Goal: Information Seeking & Learning: Check status

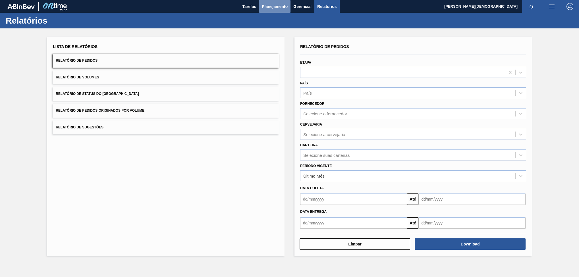
drag, startPoint x: 268, startPoint y: 5, endPoint x: 267, endPoint y: 14, distance: 8.9
click at [269, 6] on span "Planejamento" at bounding box center [275, 6] width 26 height 7
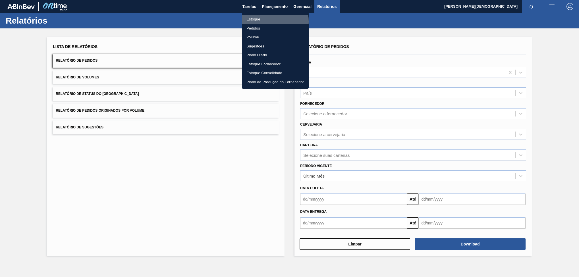
click at [263, 22] on li "Estoque" at bounding box center [275, 19] width 67 height 9
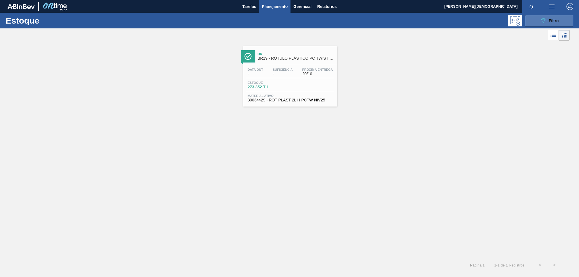
click at [548, 19] on div "089F7B8B-B2A5-4AFE-B5C0-19BA573D28AC Filtro" at bounding box center [549, 20] width 19 height 7
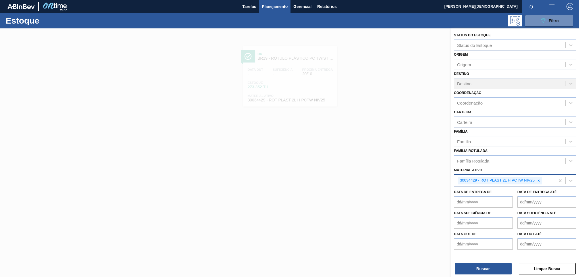
click at [536, 182] on div at bounding box center [539, 180] width 6 height 7
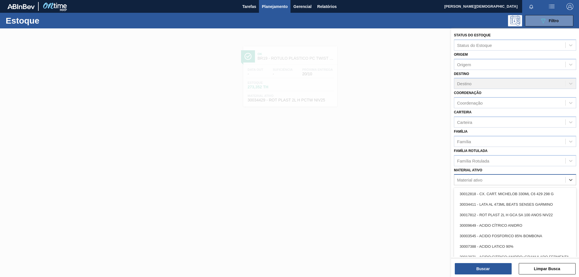
click at [514, 179] on div "Material ativo" at bounding box center [509, 180] width 111 height 8
click at [510, 177] on div "Material ativo" at bounding box center [509, 180] width 111 height 8
paste ativo "30003048"
type ativo "30003048"
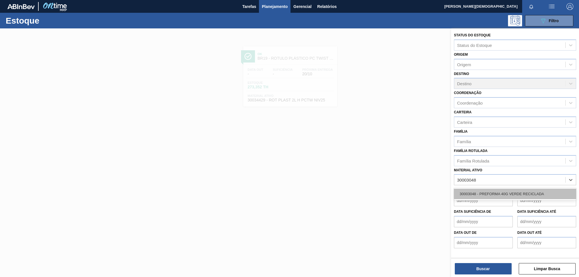
click at [500, 195] on div "30003048 - PREFORMA 40G VERDE RECICLADA" at bounding box center [515, 194] width 122 height 11
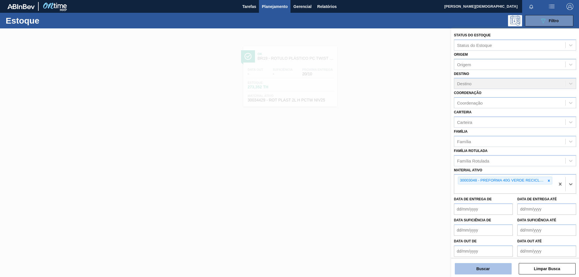
click at [486, 270] on button "Buscar" at bounding box center [483, 268] width 57 height 11
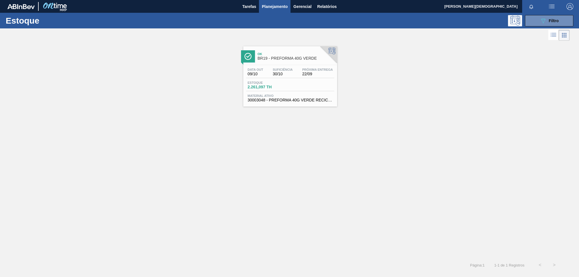
click at [311, 80] on div "Data [DATE] Suficiência 30/10 Próxima Entrega 22/09 Estoque 2.261,097 TH Materi…" at bounding box center [290, 84] width 94 height 39
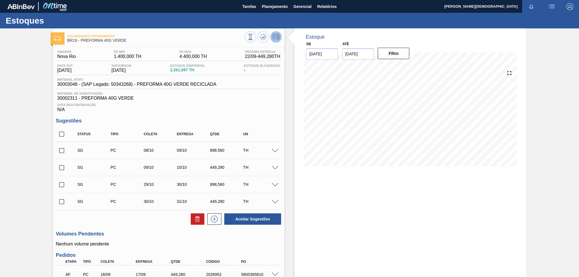
scroll to position [43, 0]
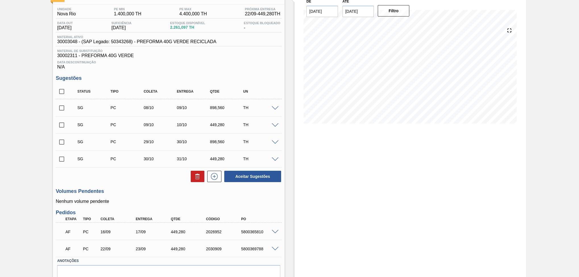
click at [277, 239] on div "AF PC 16/09 17/09 449,[PHONE_NUMBER] 5800365810" at bounding box center [169, 231] width 226 height 14
click at [275, 232] on div at bounding box center [275, 231] width 11 height 4
click at [276, 234] on span at bounding box center [275, 232] width 7 height 4
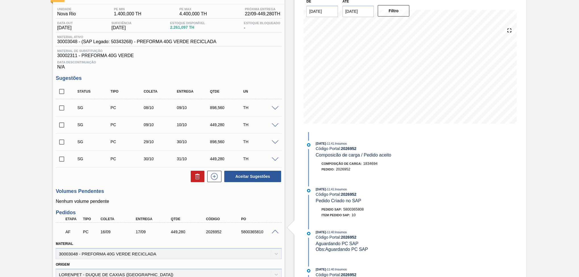
scroll to position [0, 0]
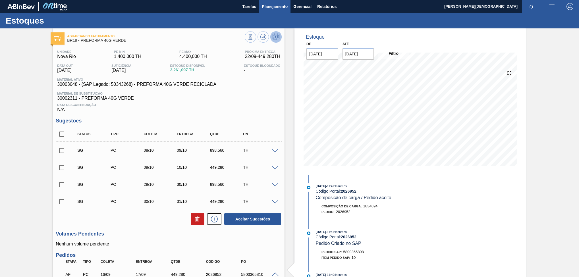
click at [278, 9] on span "Planejamento" at bounding box center [275, 6] width 26 height 7
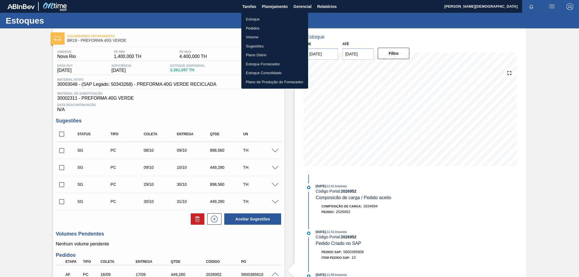
click at [279, 17] on li "Estoque" at bounding box center [274, 19] width 67 height 9
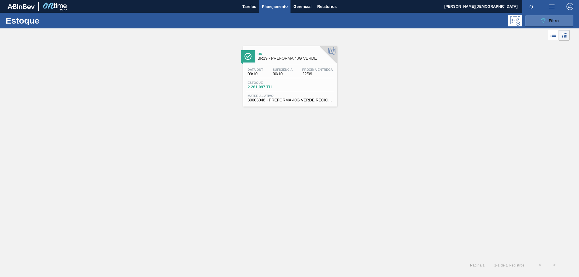
click at [546, 23] on icon "089F7B8B-B2A5-4AFE-B5C0-19BA573D28AC" at bounding box center [543, 20] width 7 height 7
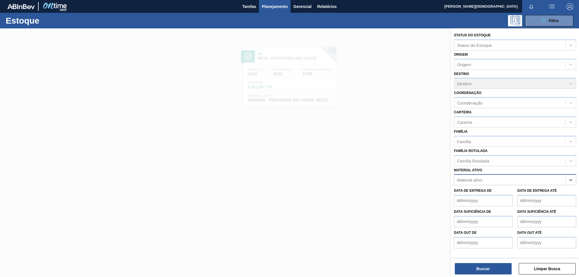
paste ativo "30031247"
type ativo "30031247"
click at [533, 196] on div "30031247 - SUCO UVA CONC PRESV 255KG" at bounding box center [515, 194] width 122 height 11
click at [488, 270] on button "Buscar" at bounding box center [483, 268] width 57 height 11
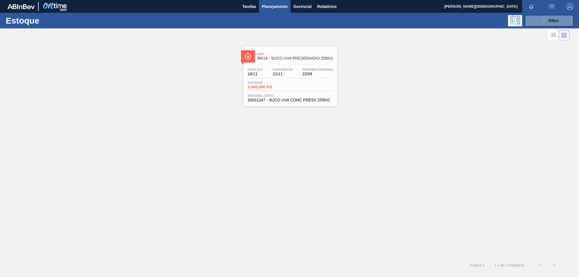
click at [306, 73] on span "22/09" at bounding box center [317, 74] width 31 height 4
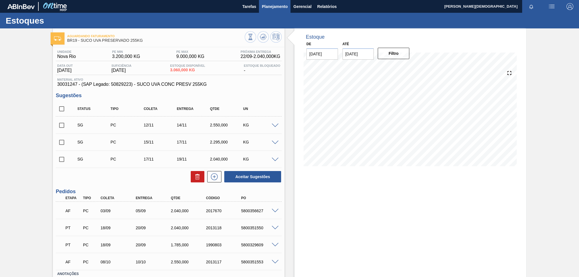
click at [282, 8] on span "Planejamento" at bounding box center [275, 6] width 26 height 7
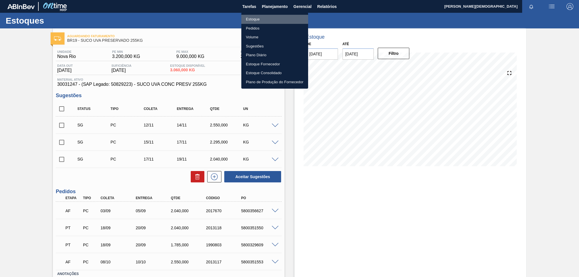
click at [277, 16] on li "Estoque" at bounding box center [274, 19] width 67 height 9
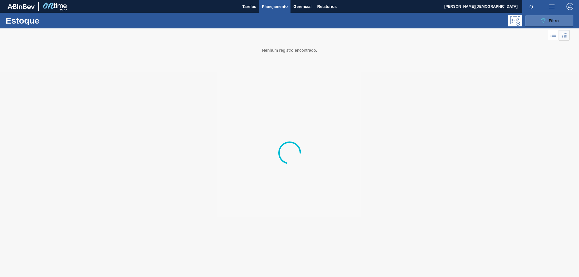
click at [537, 21] on button "089F7B8B-B2A5-4AFE-B5C0-19BA573D28AC Filtro" at bounding box center [549, 20] width 48 height 11
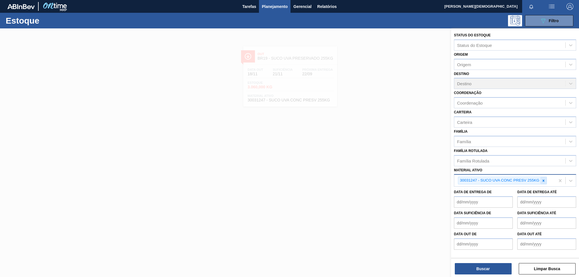
click at [543, 181] on icon at bounding box center [544, 181] width 4 height 4
paste ativo "30030373"
type ativo "30030373"
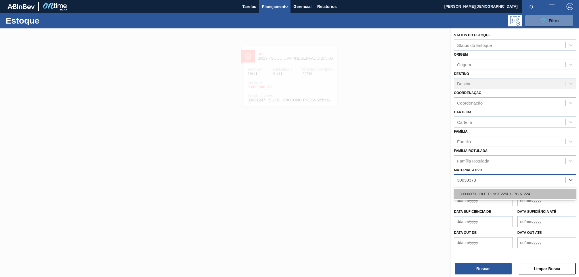
click at [513, 194] on div "30030373 - ROT PLAST 225L H PC NIV24" at bounding box center [515, 194] width 122 height 11
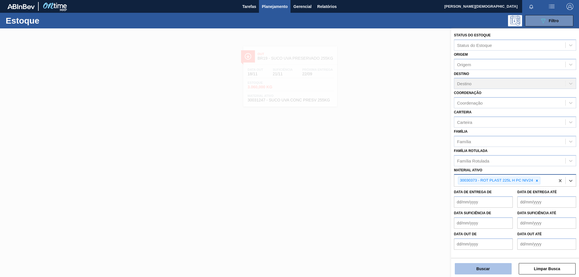
click at [487, 272] on button "Buscar" at bounding box center [483, 268] width 57 height 11
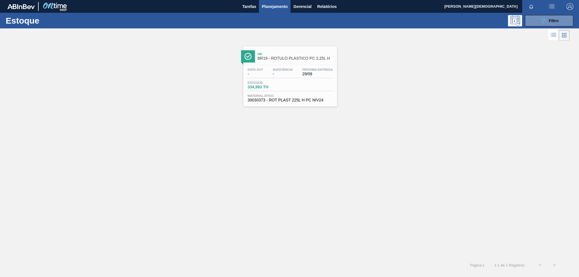
click at [304, 82] on div "Estoque 334,993 TH" at bounding box center [290, 86] width 88 height 10
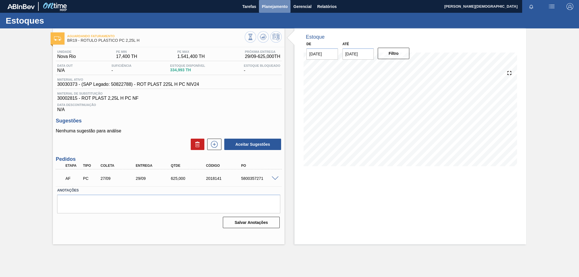
click at [270, 5] on span "Planejamento" at bounding box center [275, 6] width 26 height 7
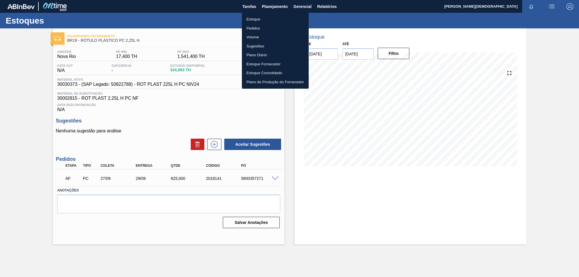
click at [266, 19] on li "Estoque" at bounding box center [275, 19] width 67 height 9
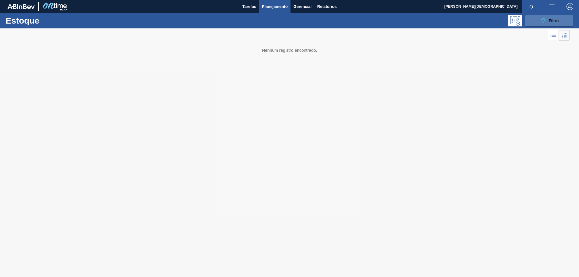
click at [536, 21] on button "089F7B8B-B2A5-4AFE-B5C0-19BA573D28AC Filtro" at bounding box center [549, 20] width 48 height 11
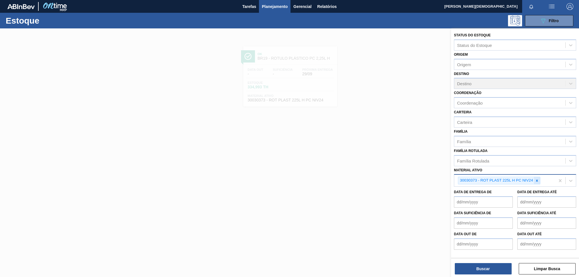
click at [537, 181] on icon at bounding box center [537, 181] width 4 height 4
paste ativo "30003608"
type ativo "30003608"
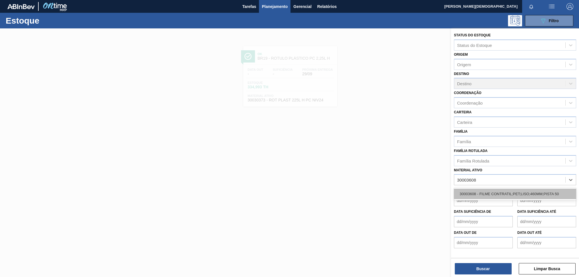
click at [532, 193] on div "30003608 - FILME CONTRATIL;PET;LISO;460MM;PISTA 50" at bounding box center [515, 194] width 122 height 11
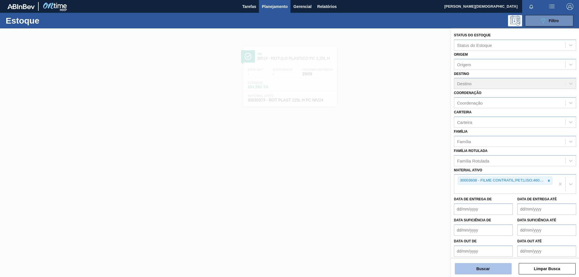
click at [492, 267] on button "Buscar" at bounding box center [483, 268] width 57 height 11
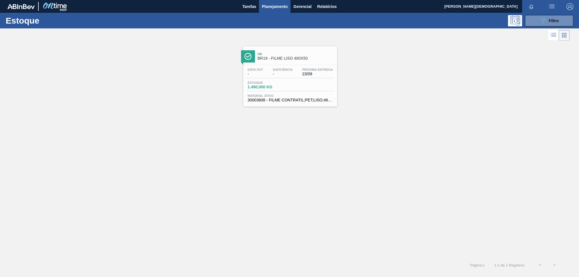
click at [301, 83] on div "Estoque 1.490,000 KG" at bounding box center [290, 86] width 88 height 10
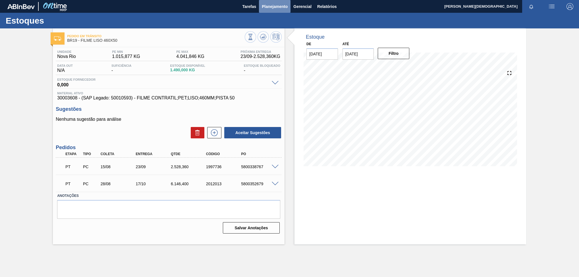
click at [263, 2] on button "Planejamento" at bounding box center [275, 6] width 32 height 13
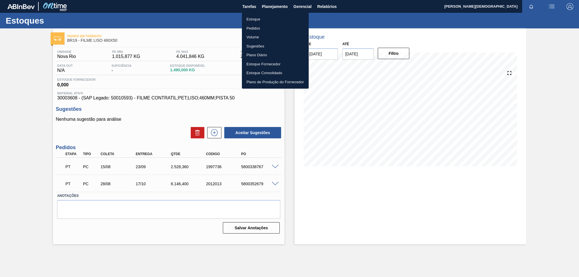
click at [270, 19] on li "Estoque" at bounding box center [275, 19] width 67 height 9
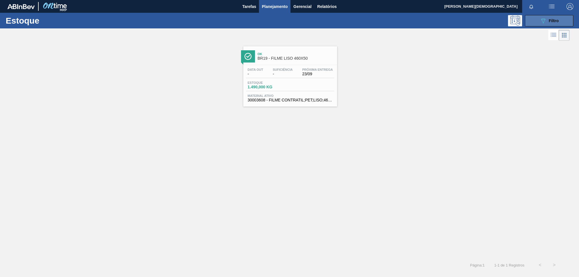
click at [528, 20] on button "089F7B8B-B2A5-4AFE-B5C0-19BA573D28AC Filtro" at bounding box center [549, 20] width 48 height 11
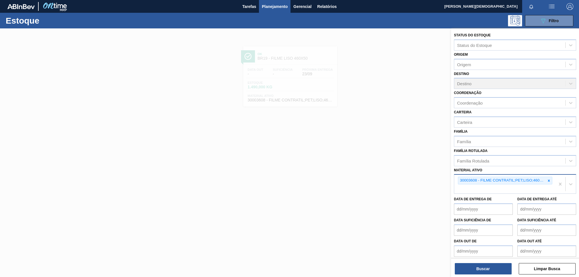
click at [548, 180] on icon at bounding box center [549, 181] width 4 height 4
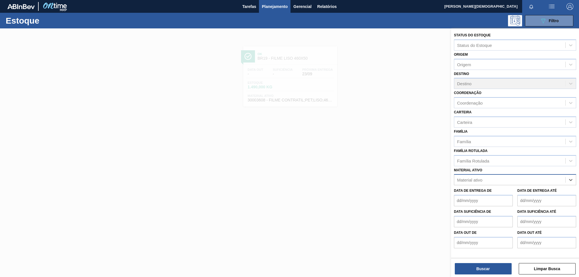
paste ativo "30003697"
type ativo "30003697"
click at [520, 196] on div "30003697 - TAMPA PLAST INJECAP LIMONETO S/LINER" at bounding box center [515, 194] width 122 height 11
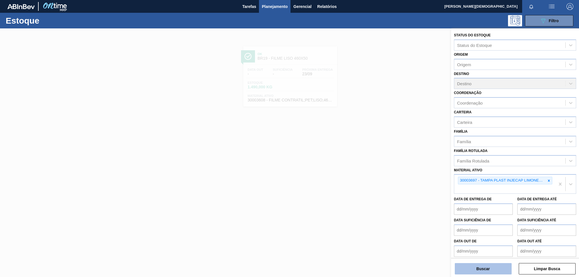
click at [506, 272] on button "Buscar" at bounding box center [483, 268] width 57 height 11
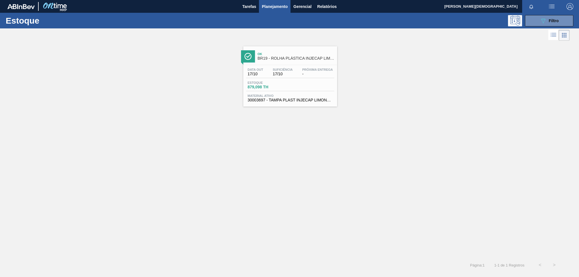
click at [327, 91] on div "Estoque 879,098 TH" at bounding box center [290, 86] width 88 height 10
